Goal: Check status: Check status

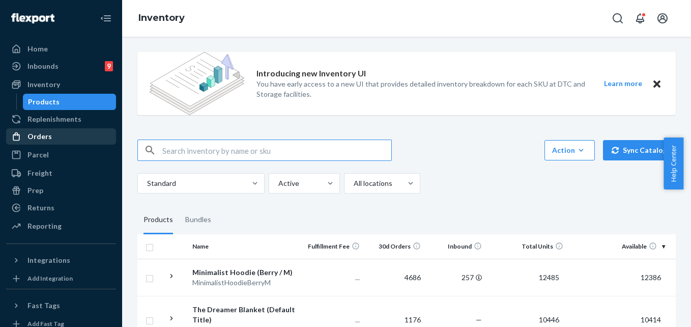
click at [42, 137] on div "Orders" at bounding box center [39, 136] width 24 height 10
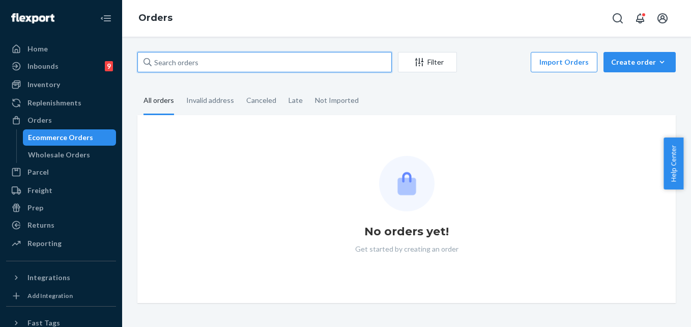
click at [193, 63] on input "text" at bounding box center [264, 62] width 255 height 20
paste input "Rosalie Tessitore"
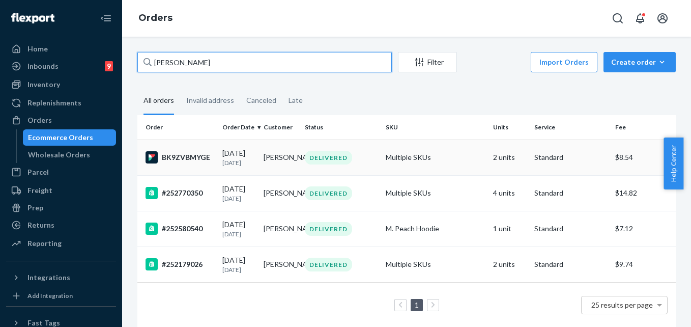
type input "Rosalie Tessitore"
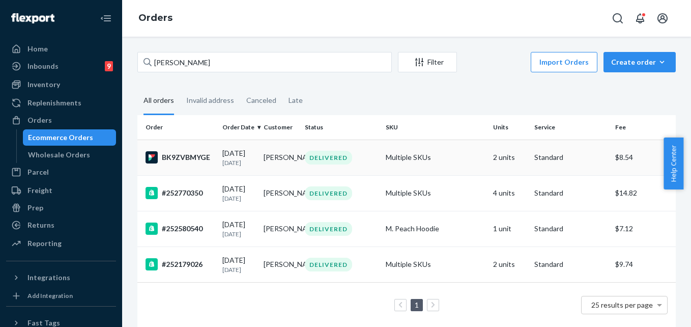
click at [454, 155] on td "Multiple SKUs" at bounding box center [436, 158] width 108 height 36
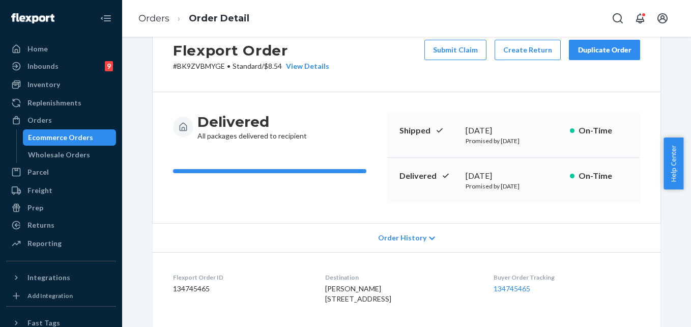
scroll to position [204, 0]
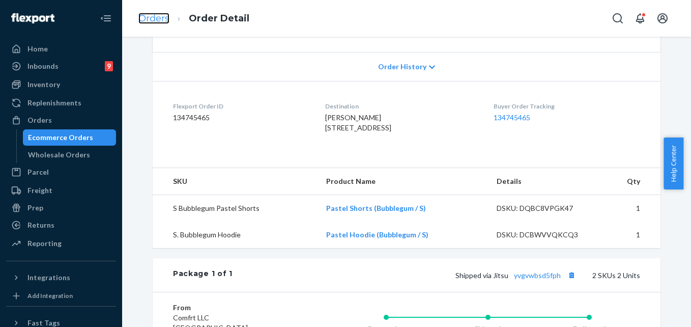
click at [156, 17] on link "Orders" at bounding box center [153, 18] width 31 height 11
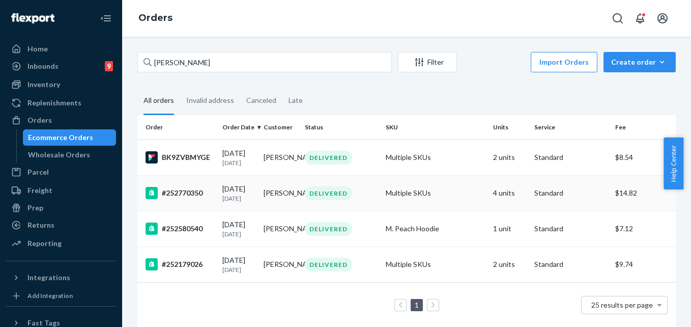
click at [367, 200] on div "DELIVERED" at bounding box center [341, 193] width 77 height 14
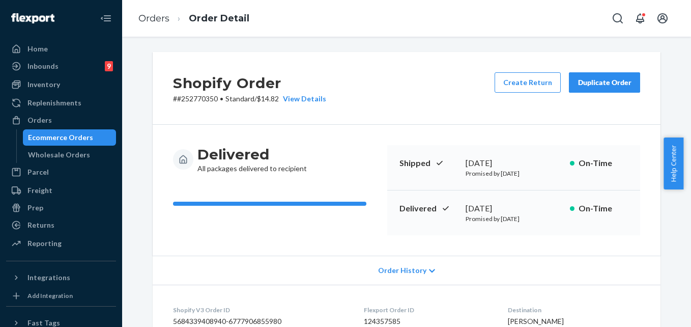
click at [205, 100] on p "# #252770350 • Standard / $14.82 View Details" at bounding box center [249, 99] width 153 height 10
copy p "252770350"
click at [146, 22] on link "Orders" at bounding box center [153, 18] width 31 height 11
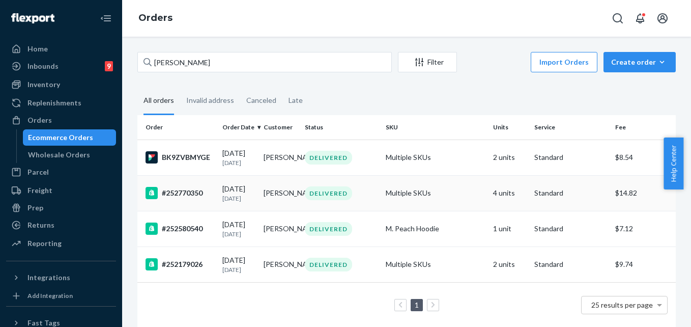
click at [459, 203] on td "Multiple SKUs" at bounding box center [436, 193] width 108 height 36
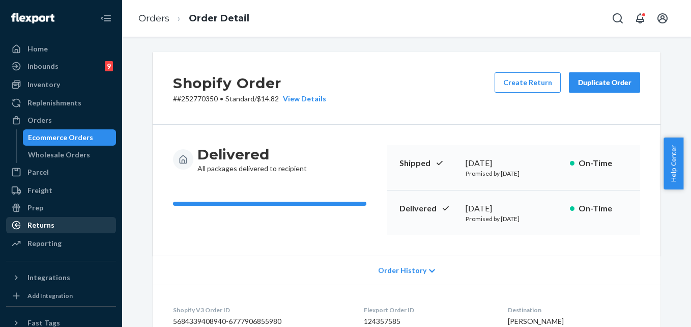
drag, startPoint x: 41, startPoint y: 223, endPoint x: 58, endPoint y: 223, distance: 16.3
click at [41, 223] on div "Returns" at bounding box center [40, 225] width 27 height 10
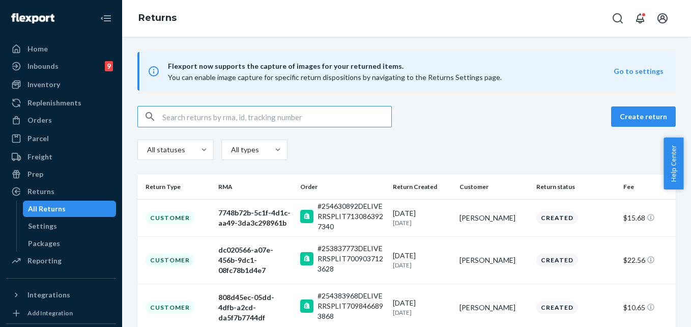
click at [207, 118] on input "text" at bounding box center [276, 116] width 229 height 20
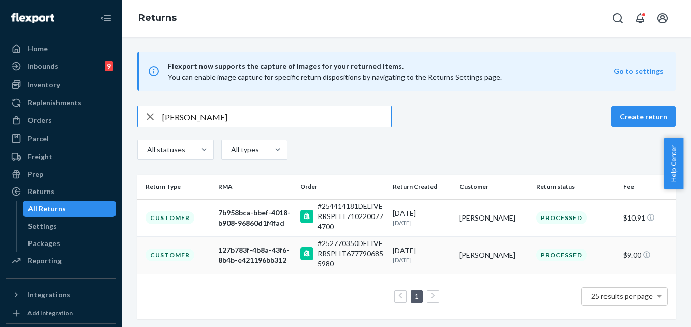
type input "Rosalie Tessitore"
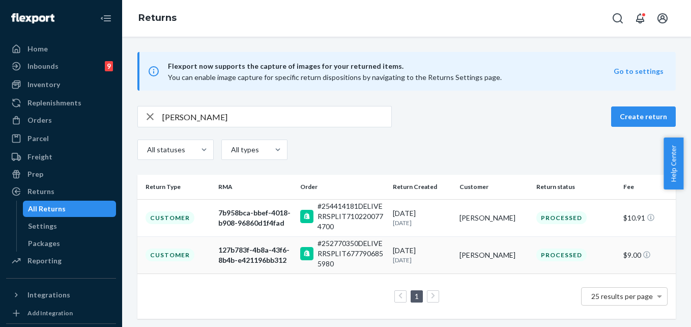
click at [456, 256] on td "Rosalie Tessitore" at bounding box center [494, 254] width 77 height 37
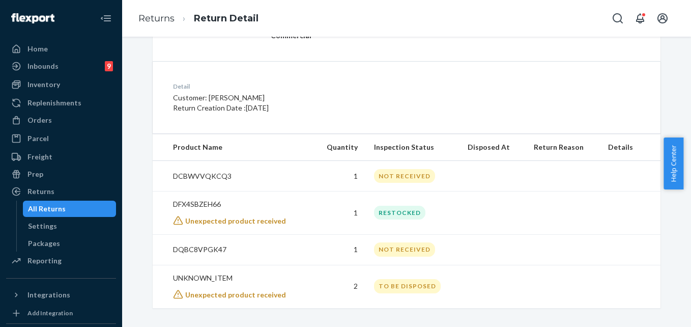
scroll to position [244, 0]
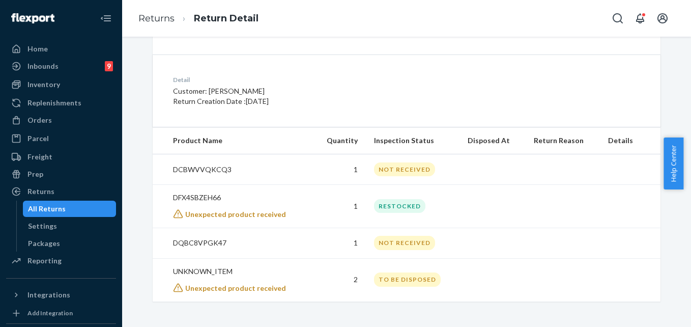
click at [216, 166] on p "DCBWVVQKCQ3" at bounding box center [238, 169] width 131 height 10
copy p "DCBWVVQKCQ3"
click at [212, 200] on p "DFX4SBZEH66" at bounding box center [238, 197] width 131 height 10
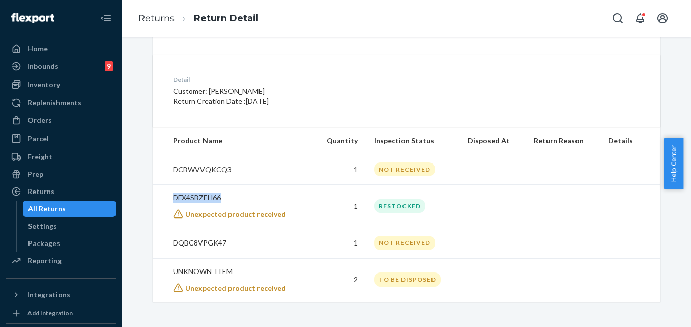
copy p "DFX4SBZEH66"
click at [205, 243] on p "DQBC8VPGK47" at bounding box center [238, 243] width 131 height 10
copy p "DQBC8VPGK47"
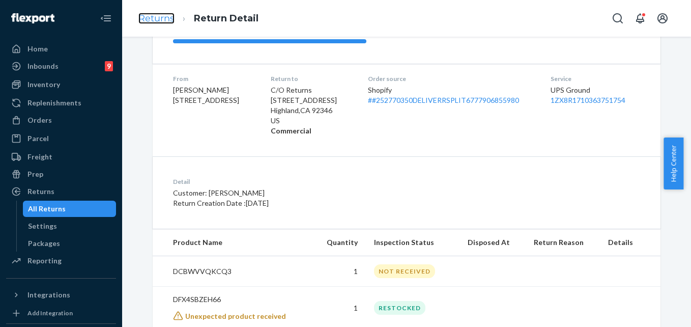
click at [158, 15] on link "Returns" at bounding box center [156, 18] width 36 height 11
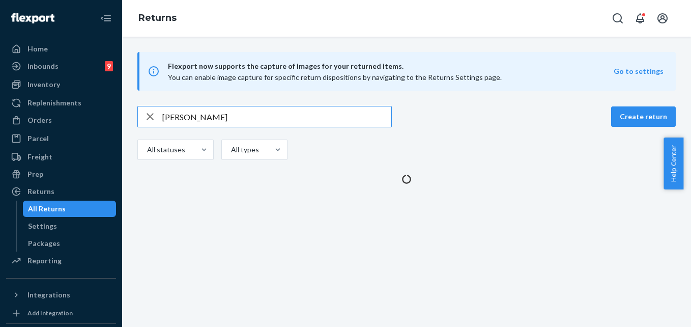
click at [191, 115] on input "Rosalie Tessitore" at bounding box center [276, 116] width 229 height 20
click at [191, 116] on input "Rosalie Tessitore" at bounding box center [276, 116] width 229 height 20
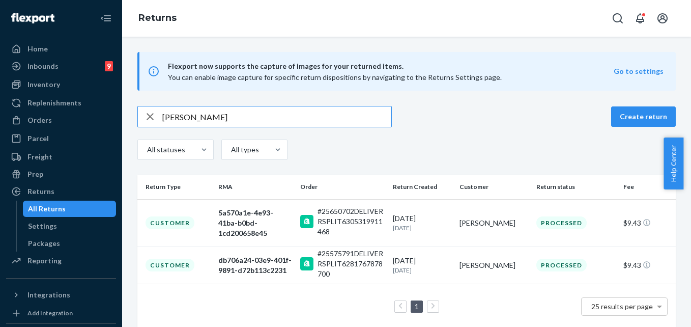
click at [191, 114] on input "Janine Greaves" at bounding box center [276, 116] width 229 height 20
click at [192, 114] on input "Janine Greaves" at bounding box center [276, 116] width 229 height 20
paste input "Priscila Enright"
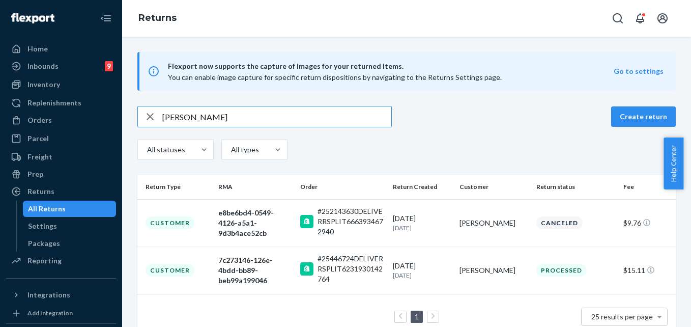
type input "Priscila Enright"
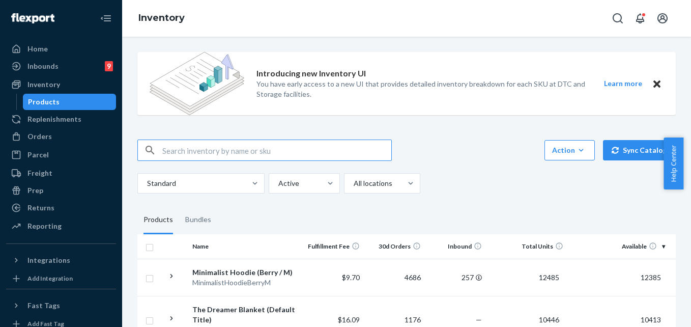
click at [235, 149] on input "text" at bounding box center [276, 150] width 229 height 20
paste input "DCBWVVQKCQ3"
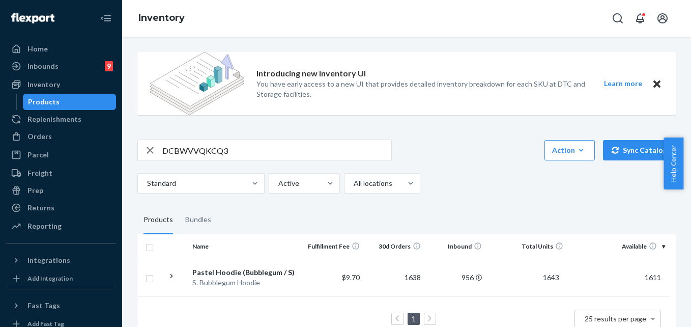
click at [220, 153] on input "DCBWVVQKCQ3" at bounding box center [276, 150] width 229 height 20
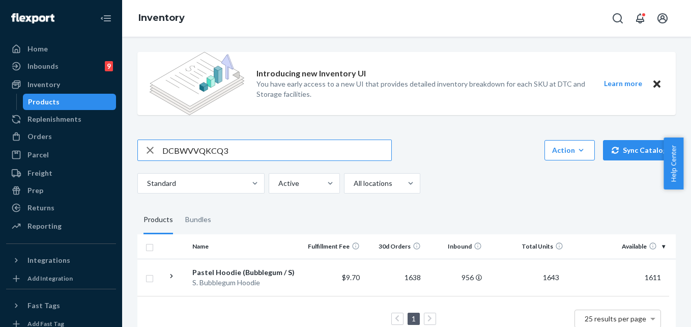
click at [220, 153] on input "DCBWVVQKCQ3" at bounding box center [276, 150] width 229 height 20
paste input "FX4SBZEH66"
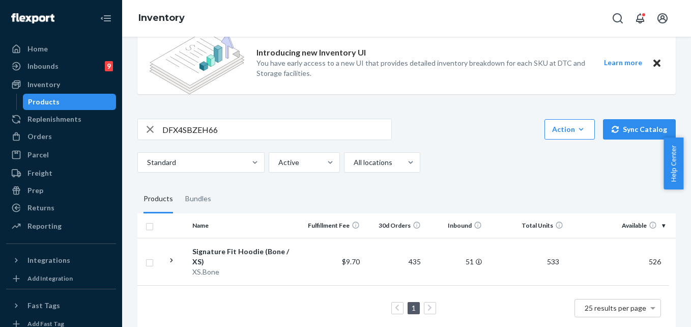
scroll to position [32, 0]
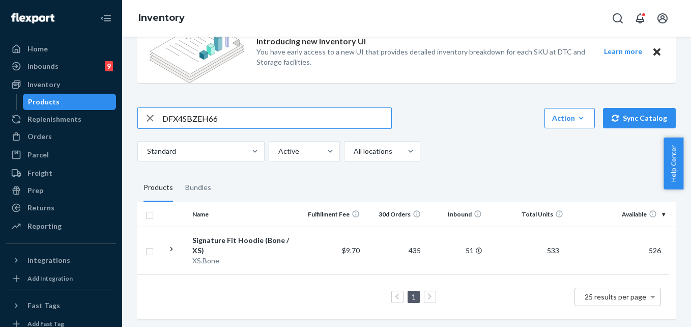
click at [190, 121] on input "DFX4SBZEH66" at bounding box center [276, 118] width 229 height 20
paste input "QBC8VPGK47"
type input "DQBC8VPGK47"
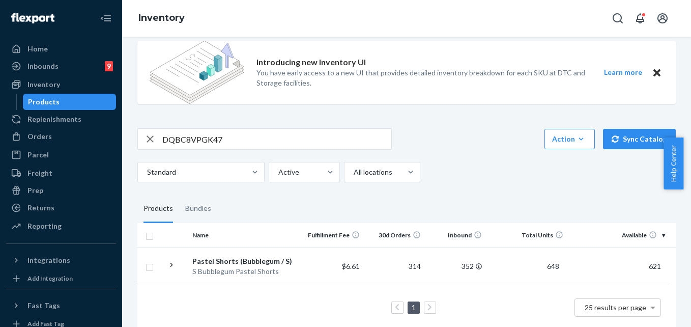
scroll to position [0, 0]
